Goal: Task Accomplishment & Management: Complete application form

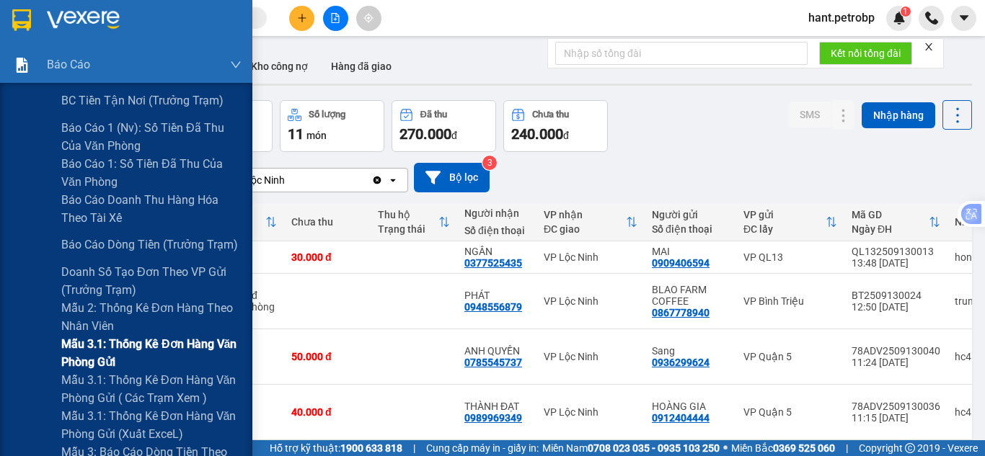
click at [187, 349] on span "Mẫu 3.1: Thống kê đơn hàng văn phòng gửi" at bounding box center [151, 353] width 180 height 36
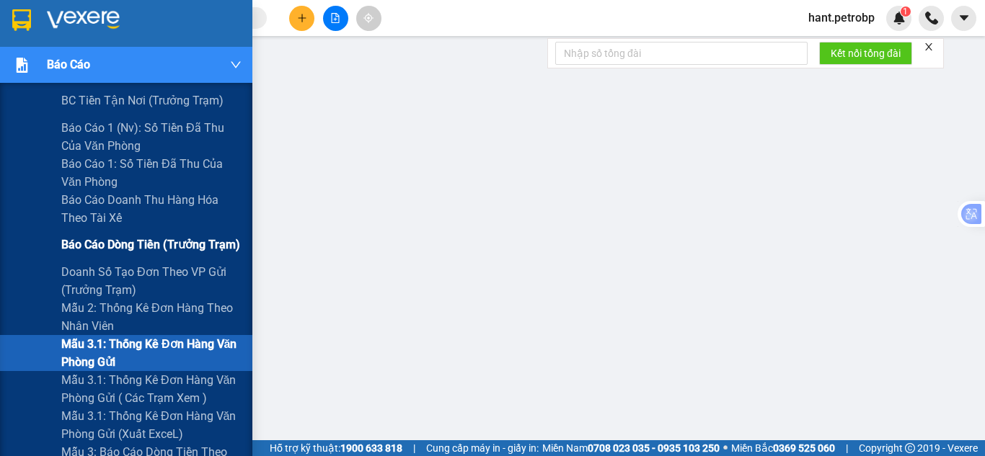
click at [174, 247] on span "Báo cáo dòng tiền (trưởng trạm)" at bounding box center [150, 245] width 179 height 18
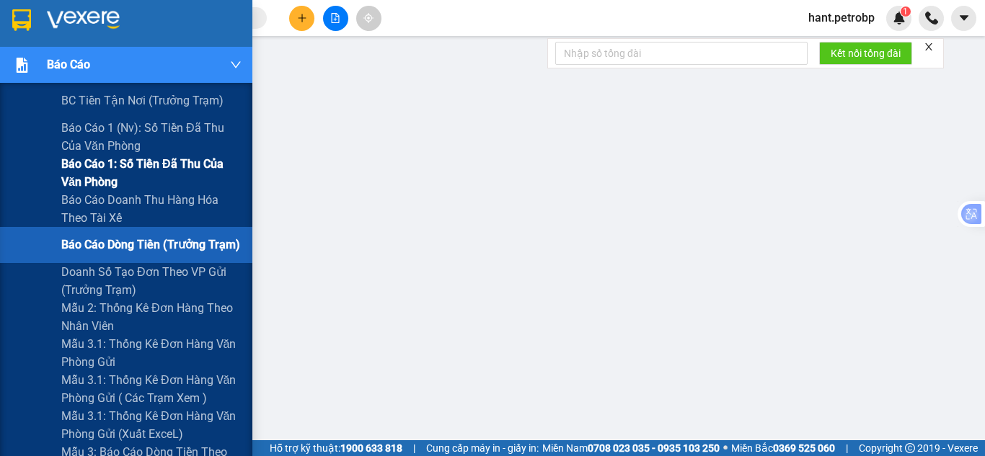
click at [190, 168] on span "Báo cáo 1: Số tiền đã thu của văn phòng" at bounding box center [151, 173] width 180 height 36
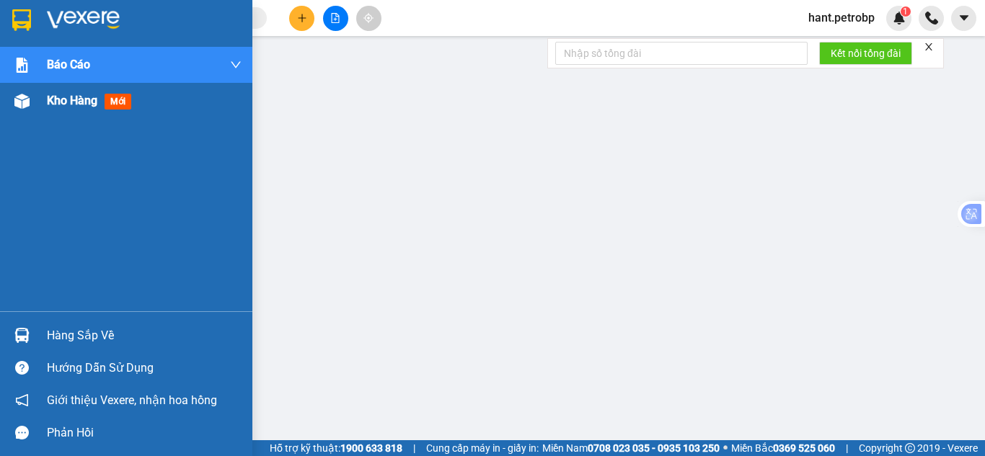
click at [24, 106] on img at bounding box center [21, 101] width 15 height 15
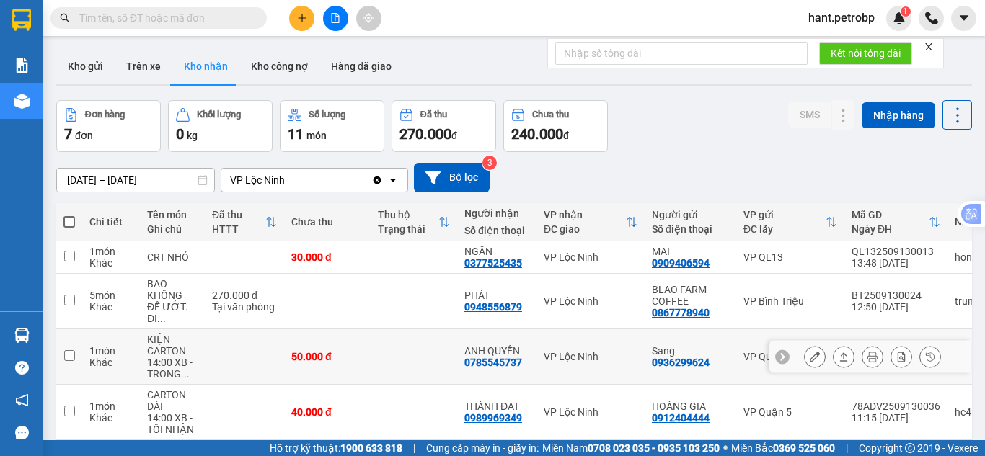
scroll to position [231, 0]
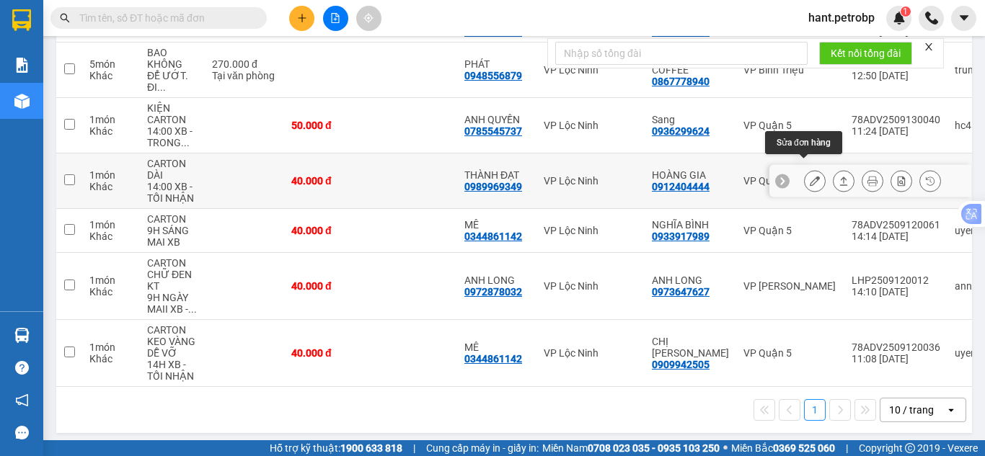
click at [809, 176] on icon at bounding box center [814, 181] width 10 height 10
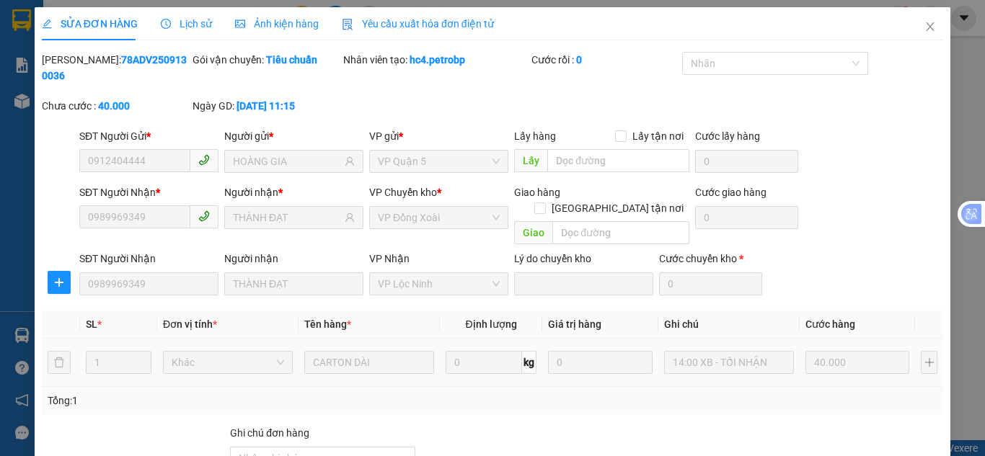
type input "0912404444"
type input "HOÀNG GIA"
type input "0989969349"
type input "THÀNH ĐẠT"
type input "40.000"
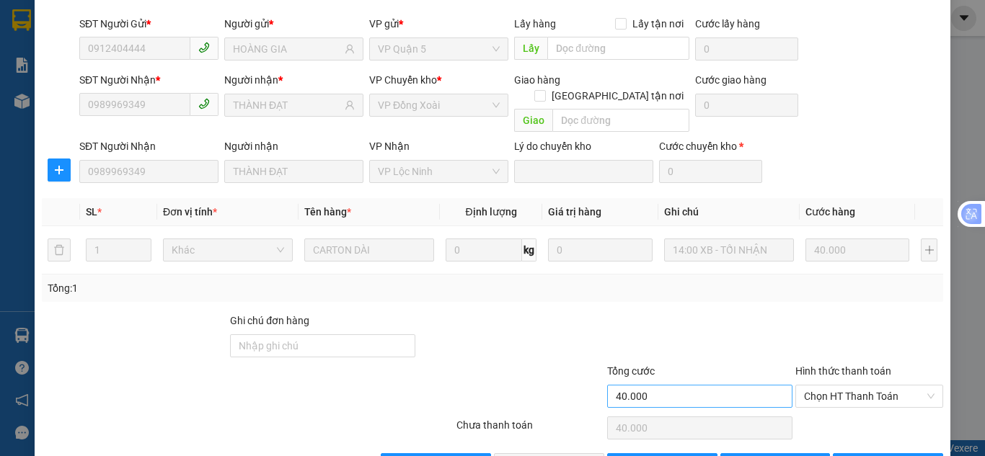
scroll to position [129, 0]
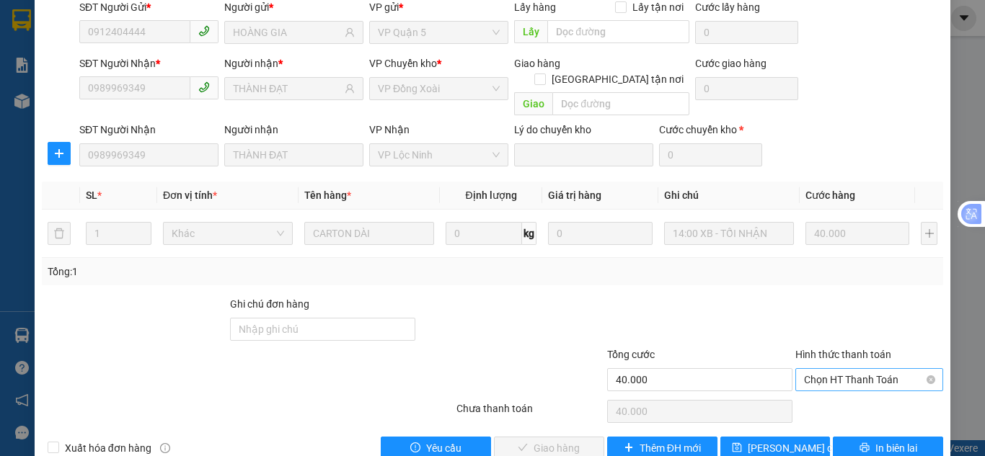
click at [820, 369] on span "Chọn HT Thanh Toán" at bounding box center [869, 380] width 130 height 22
click at [812, 382] on div "Tại văn phòng" at bounding box center [860, 377] width 129 height 16
type input "0"
click at [561, 440] on span "Giao hàng" at bounding box center [556, 448] width 46 height 16
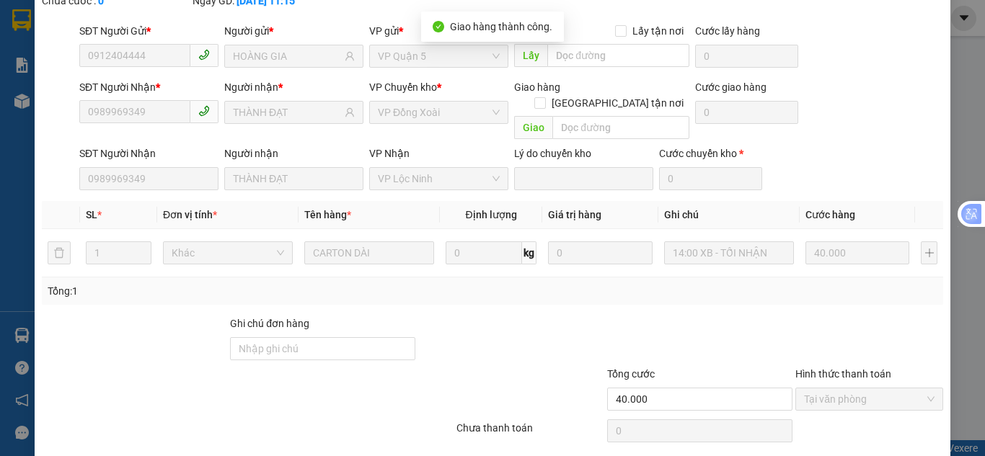
scroll to position [0, 0]
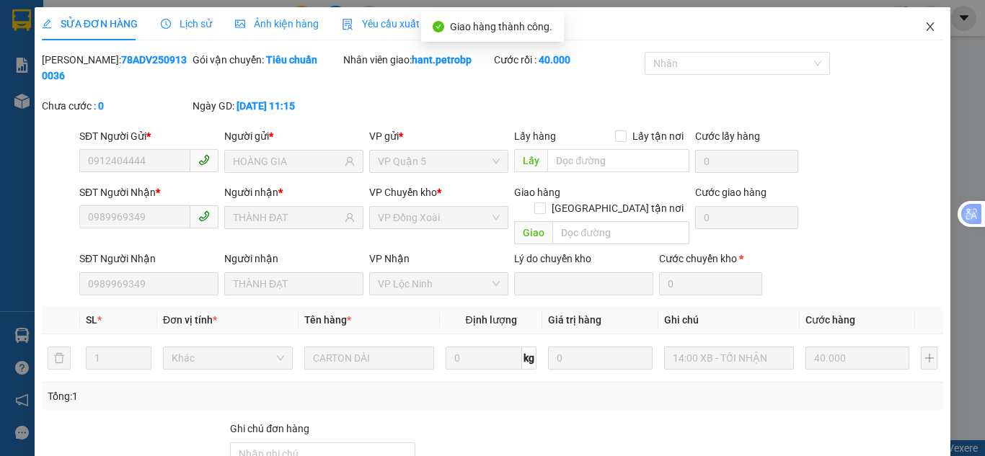
click at [927, 28] on span "Close" at bounding box center [930, 27] width 40 height 40
